Goal: Task Accomplishment & Management: Complete application form

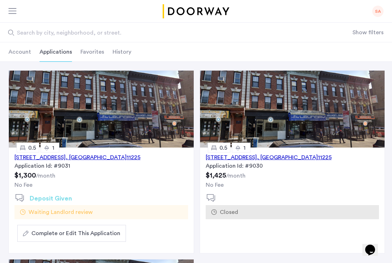
scroll to position [69, 0]
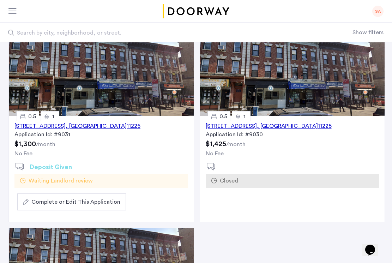
click at [88, 197] on button "Complete or Edit This Application" at bounding box center [71, 201] width 109 height 17
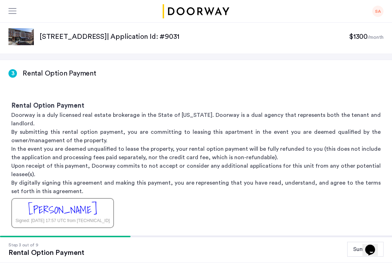
scroll to position [141, 0]
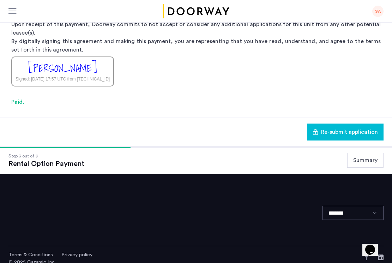
click at [348, 153] on button "Summary" at bounding box center [365, 160] width 36 height 15
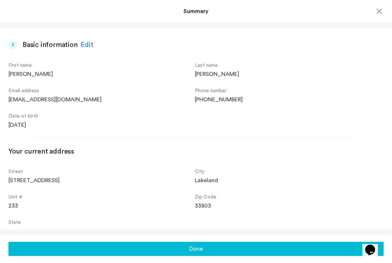
scroll to position [0, 0]
click at [378, 13] on div at bounding box center [379, 11] width 8 height 8
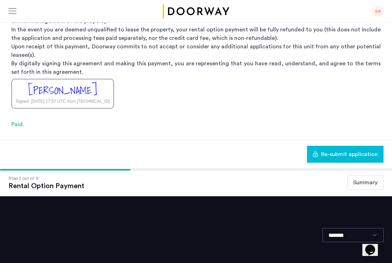
scroll to position [119, 0]
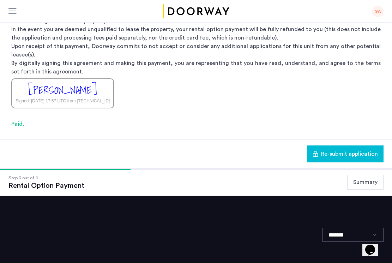
click at [20, 119] on div "Paid." at bounding box center [195, 123] width 369 height 8
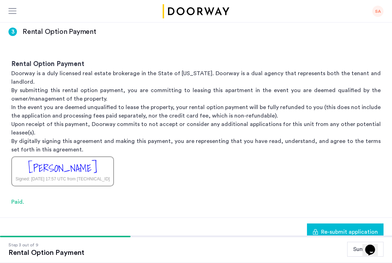
scroll to position [2, 0]
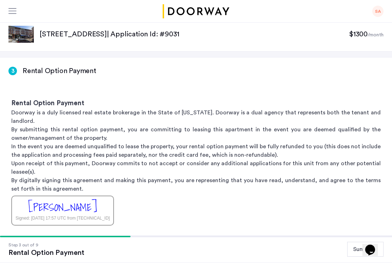
drag, startPoint x: 13, startPoint y: 112, endPoint x: 96, endPoint y: 118, distance: 82.7
click at [96, 118] on div "Rental Option Payment Doorway is a duly licensed real estate brokerage in the S…" at bounding box center [196, 161] width 392 height 149
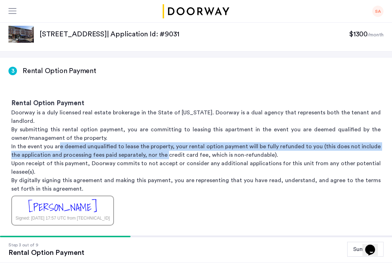
drag, startPoint x: 58, startPoint y: 138, endPoint x: 155, endPoint y: 143, distance: 97.7
click at [155, 143] on p "In the event you are deemed unqualified to lease the property, your rental opti…" at bounding box center [195, 150] width 369 height 17
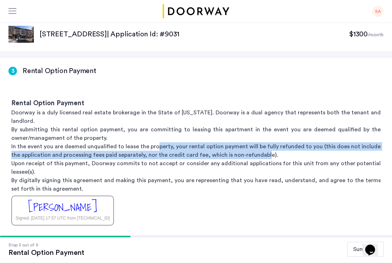
drag, startPoint x: 157, startPoint y: 138, endPoint x: 252, endPoint y: 149, distance: 95.4
click at [252, 149] on p "In the event you are deemed unqualified to lease the property, your rental opti…" at bounding box center [195, 150] width 369 height 17
click at [252, 148] on p "In the event you are deemed unqualified to lease the property, your rental opti…" at bounding box center [195, 150] width 369 height 17
drag, startPoint x: 169, startPoint y: 136, endPoint x: 263, endPoint y: 142, distance: 93.6
click at [263, 142] on p "In the event you are deemed unqualified to lease the property, your rental opti…" at bounding box center [195, 150] width 369 height 17
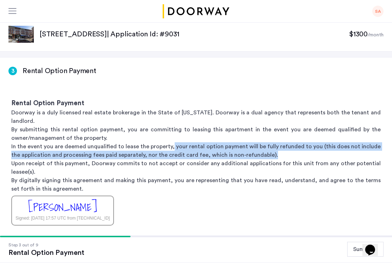
click at [263, 142] on p "In the event you are deemed unqualified to lease the property, your rental opti…" at bounding box center [195, 150] width 369 height 17
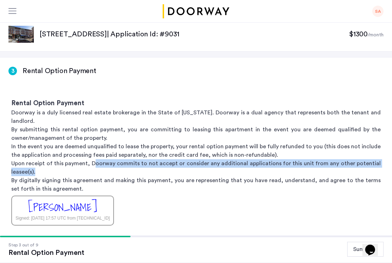
drag, startPoint x: 96, startPoint y: 158, endPoint x: 163, endPoint y: 158, distance: 67.3
click at [164, 159] on p "Upon receipt of this payment, Doorway commits to not accept or consider any add…" at bounding box center [195, 167] width 369 height 17
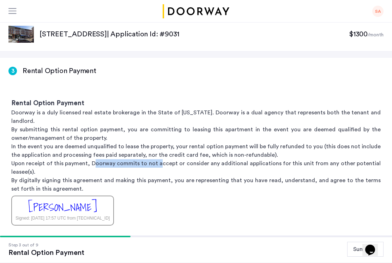
click at [163, 159] on p "Upon receipt of this payment, Doorway commits to not accept or consider any add…" at bounding box center [195, 167] width 369 height 17
click at [276, 183] on p "By digitally signing this agreement and making this payment, you are representi…" at bounding box center [195, 184] width 369 height 17
